Goal: Navigation & Orientation: Find specific page/section

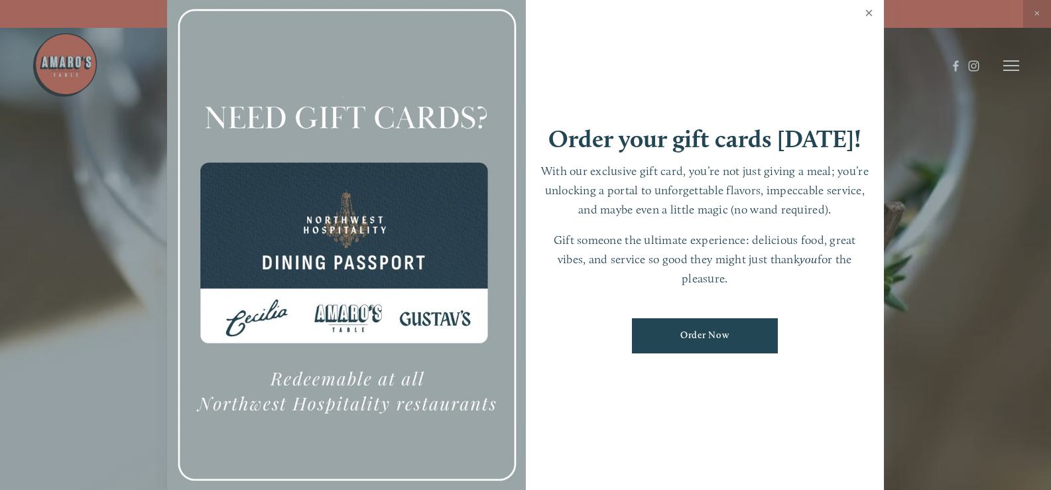
click at [869, 12] on link "Close" at bounding box center [869, 14] width 26 height 37
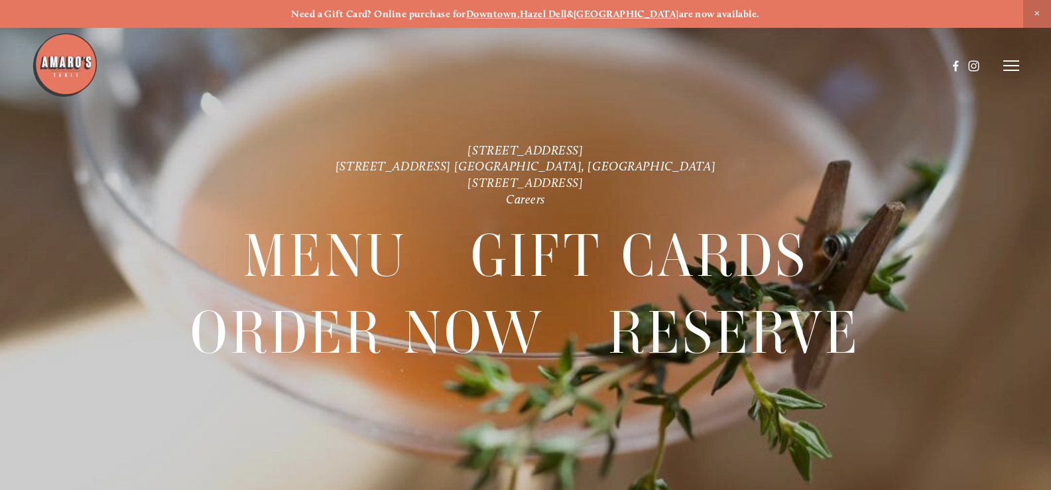
scroll to position [28, 0]
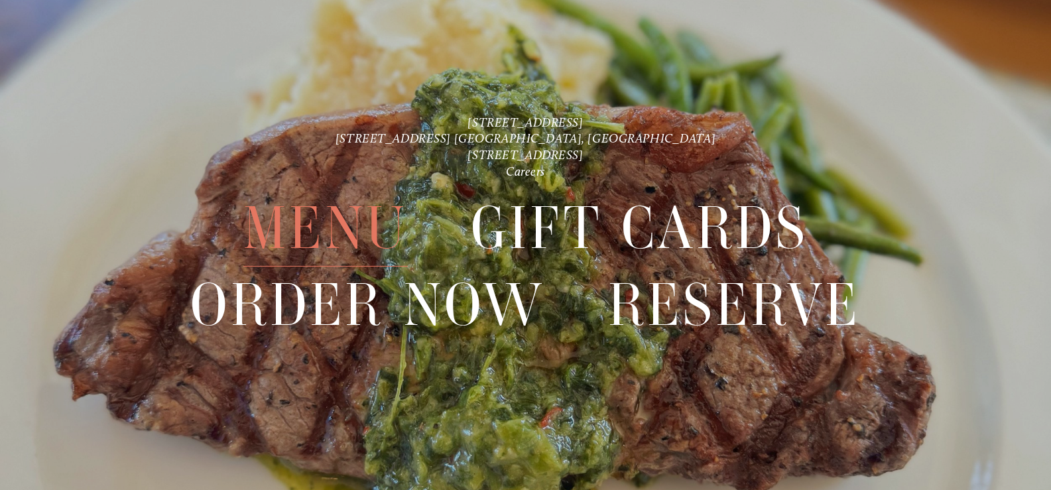
click at [316, 231] on span "Menu" at bounding box center [325, 228] width 164 height 76
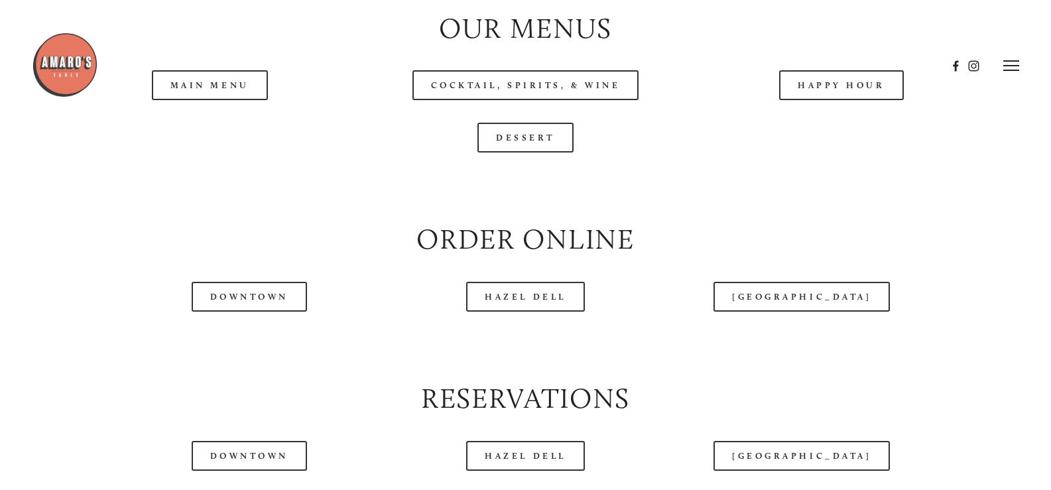
scroll to position [1401, 0]
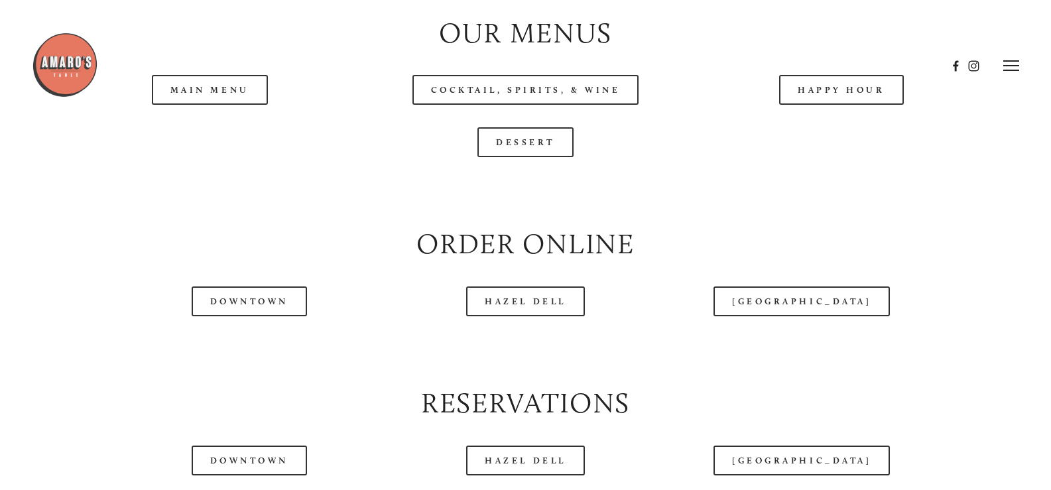
click at [227, 131] on header "Menu Order Now Visit Gallery 0" at bounding box center [526, 65] width 988 height 131
click at [227, 129] on header "Menu Order Now Visit Gallery 0" at bounding box center [526, 65] width 988 height 131
click at [217, 124] on header "Menu Order Now Visit Gallery 0" at bounding box center [526, 65] width 988 height 131
